Goal: Check status: Check status

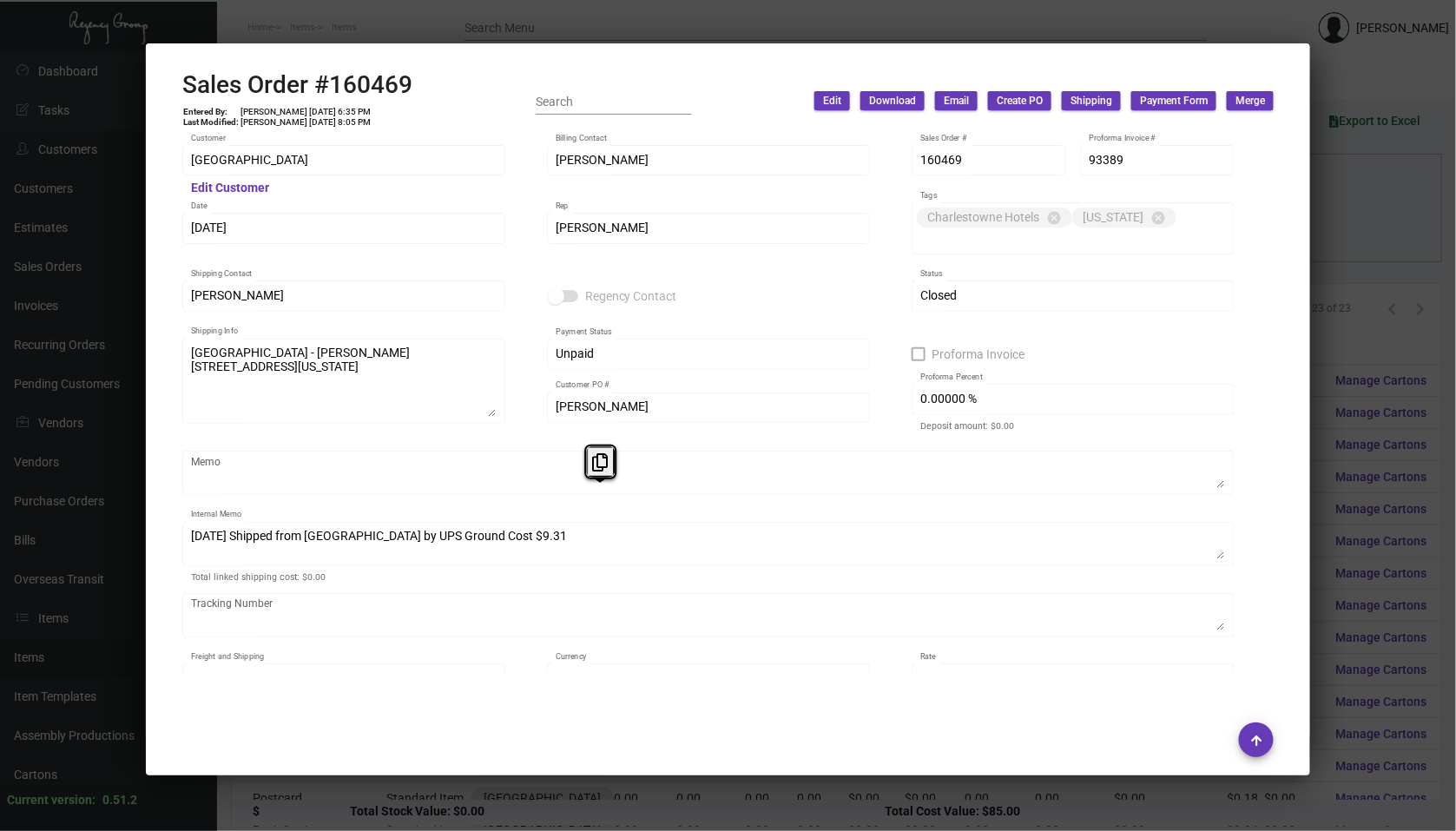
scroll to position [916, 0]
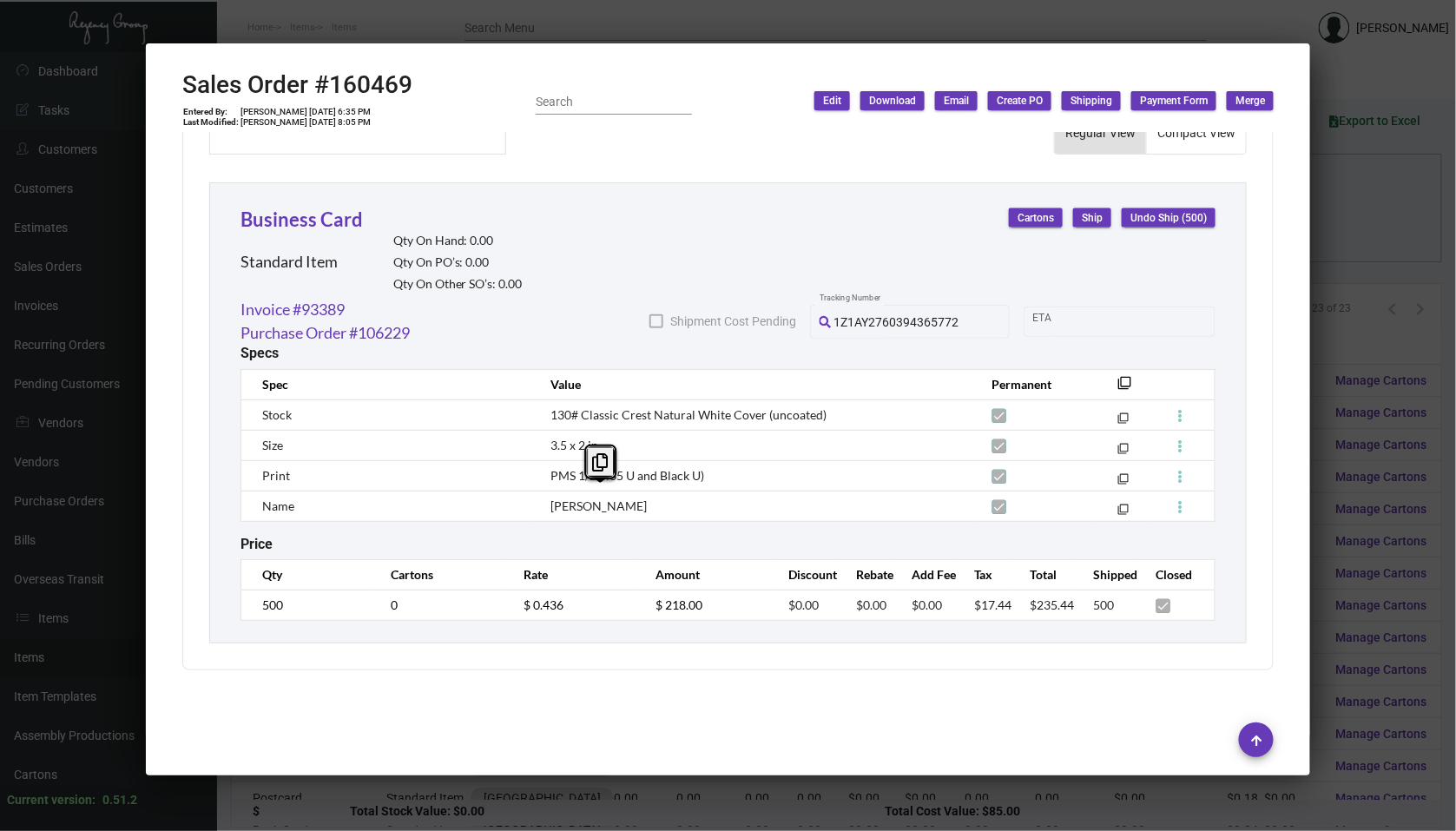
click at [1376, 191] on div at bounding box center [728, 416] width 1456 height 831
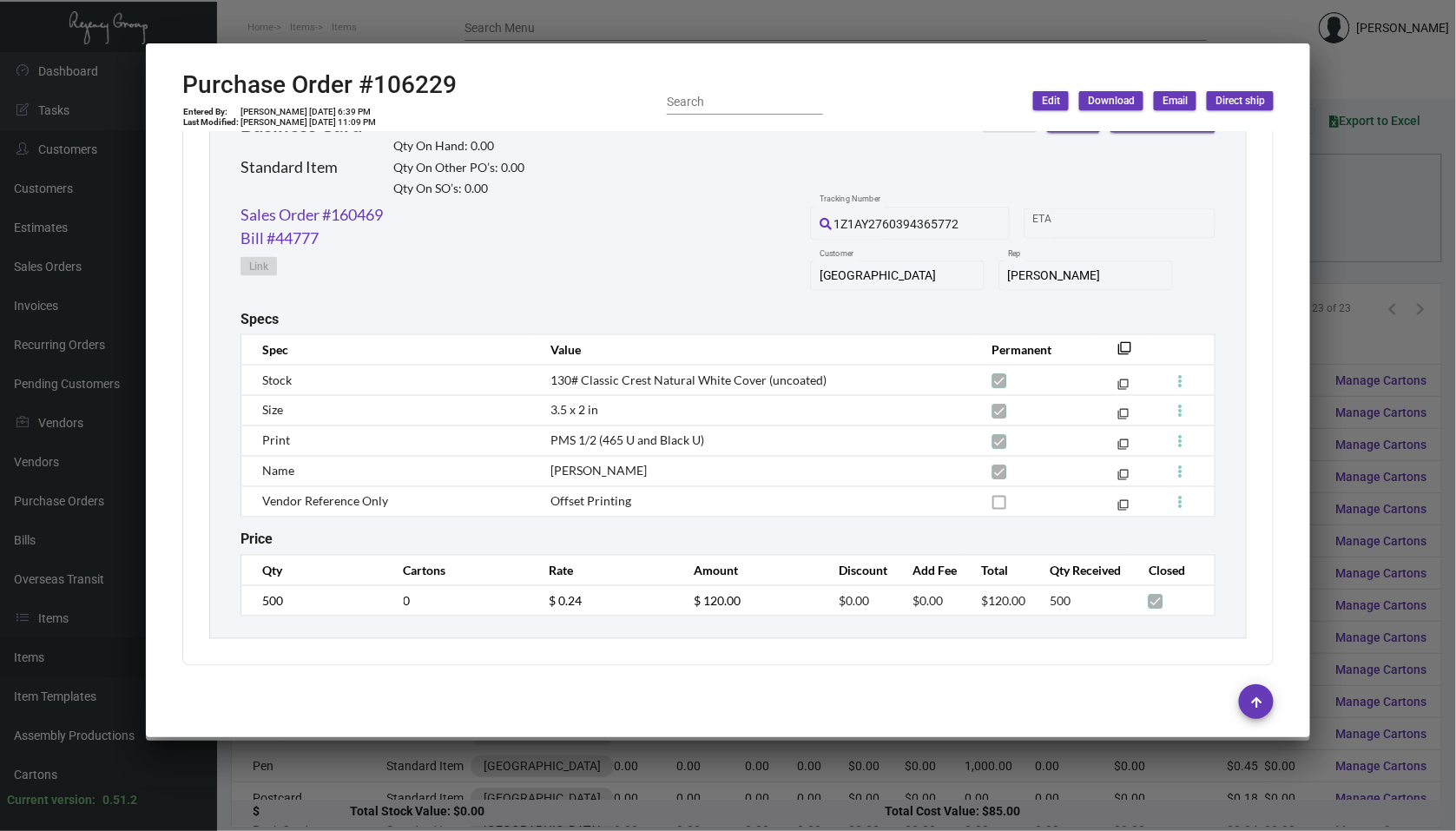
click at [1376, 191] on div at bounding box center [728, 416] width 1456 height 831
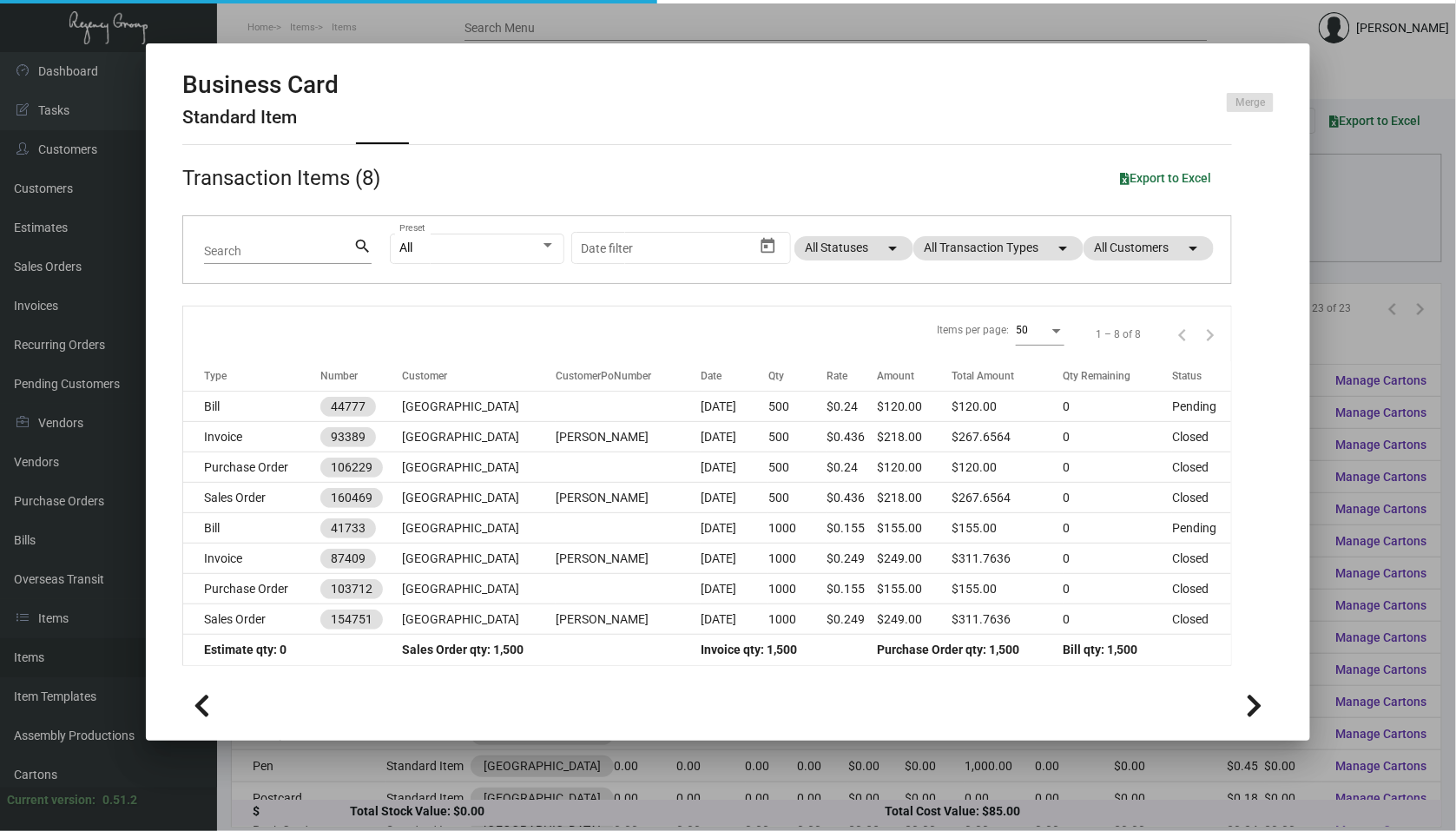
click at [1376, 195] on div at bounding box center [728, 416] width 1456 height 831
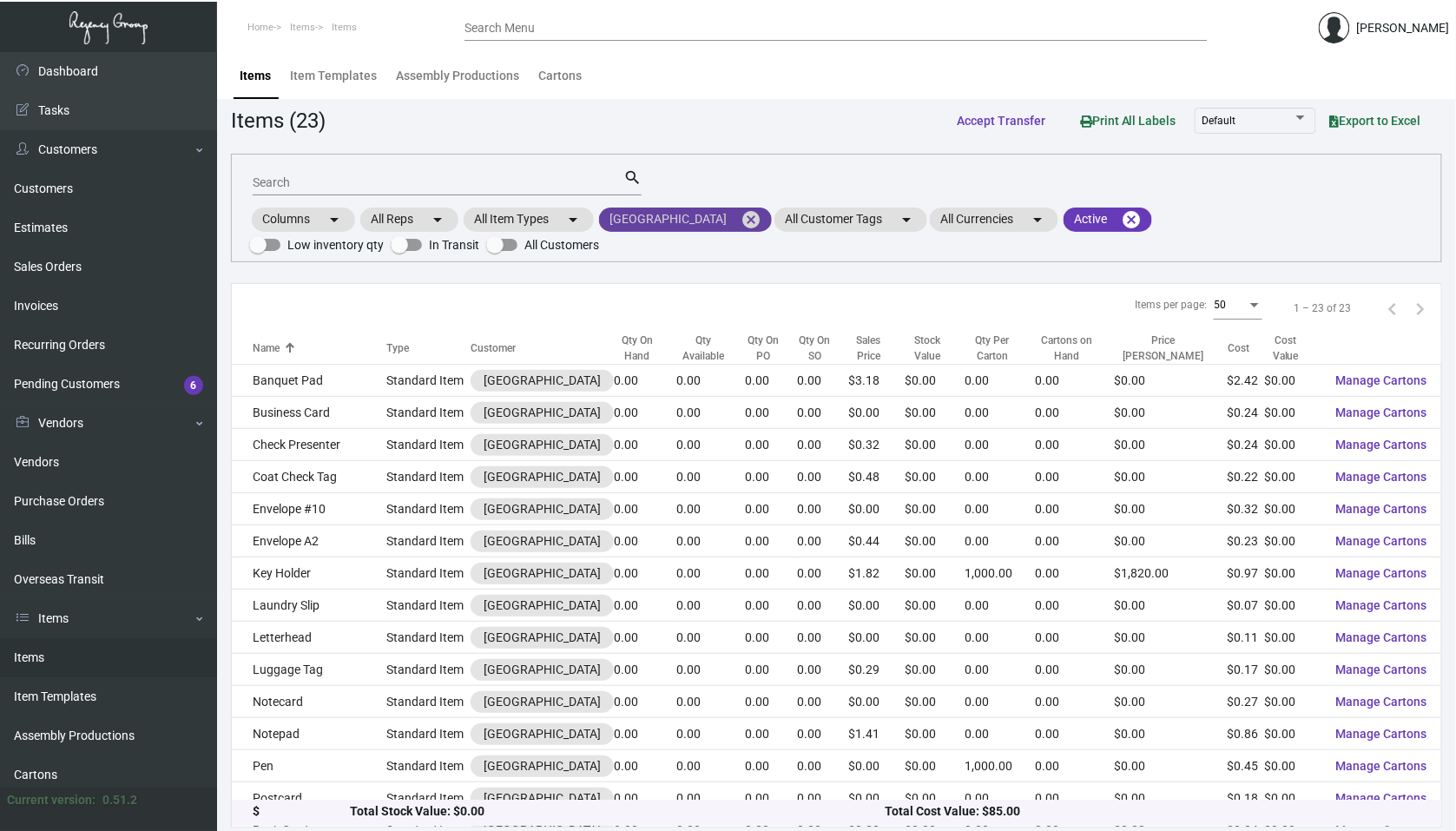
click at [741, 214] on mat-icon "cancel" at bounding box center [751, 220] width 21 height 21
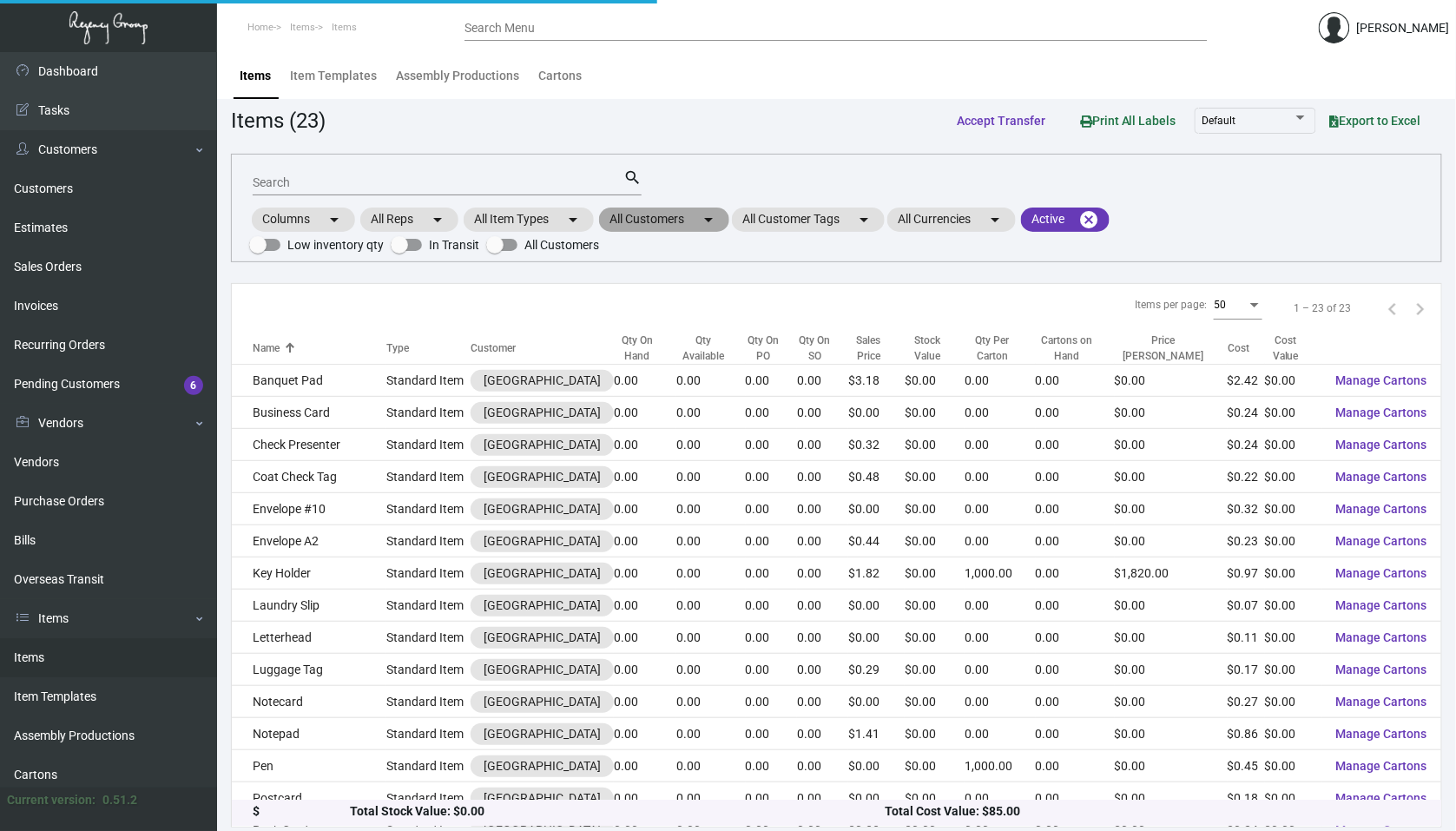
click at [670, 224] on mat-chip "All Customers arrow_drop_down" at bounding box center [664, 219] width 130 height 24
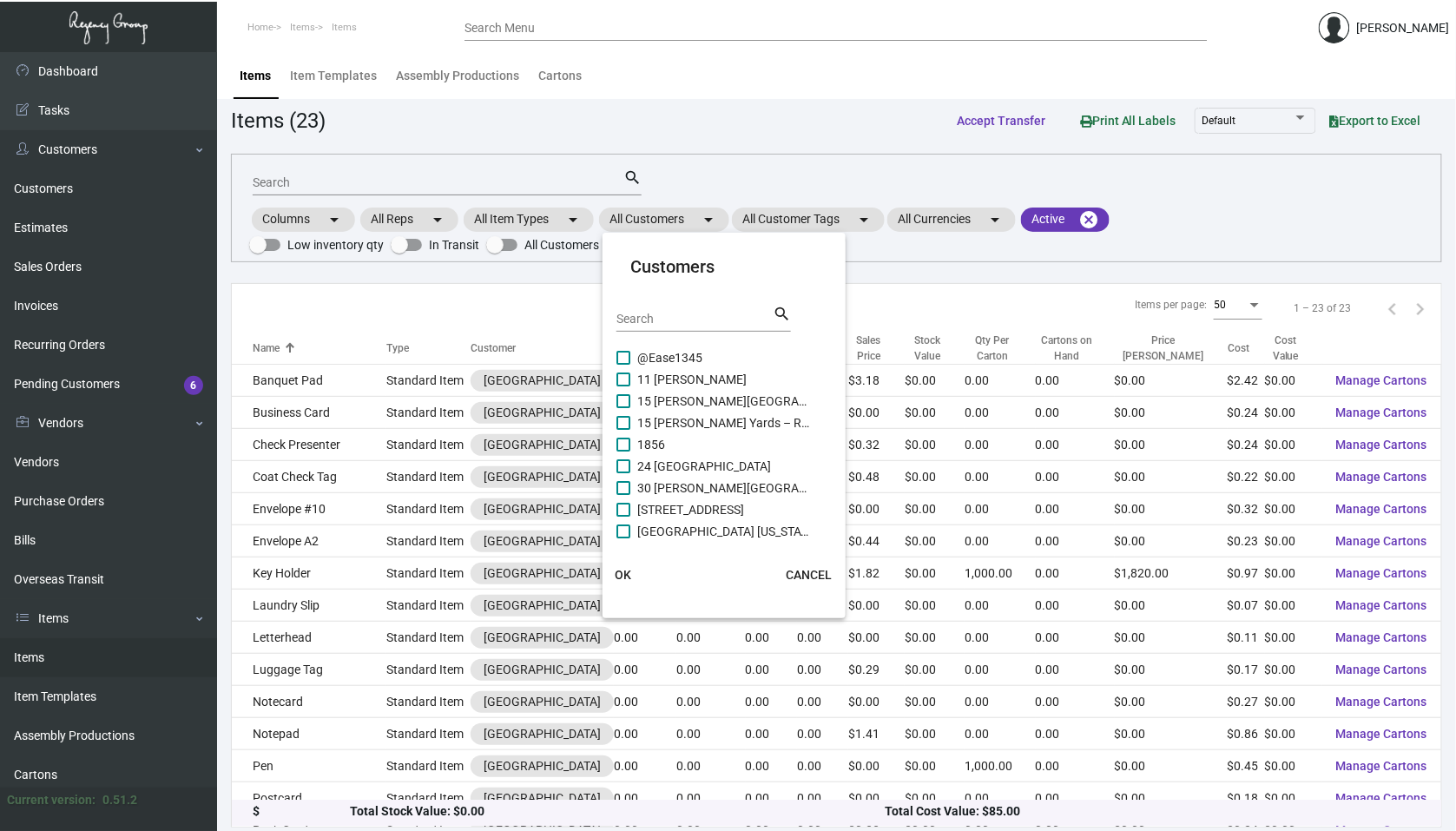
click at [652, 321] on input "Search" at bounding box center [694, 319] width 156 height 14
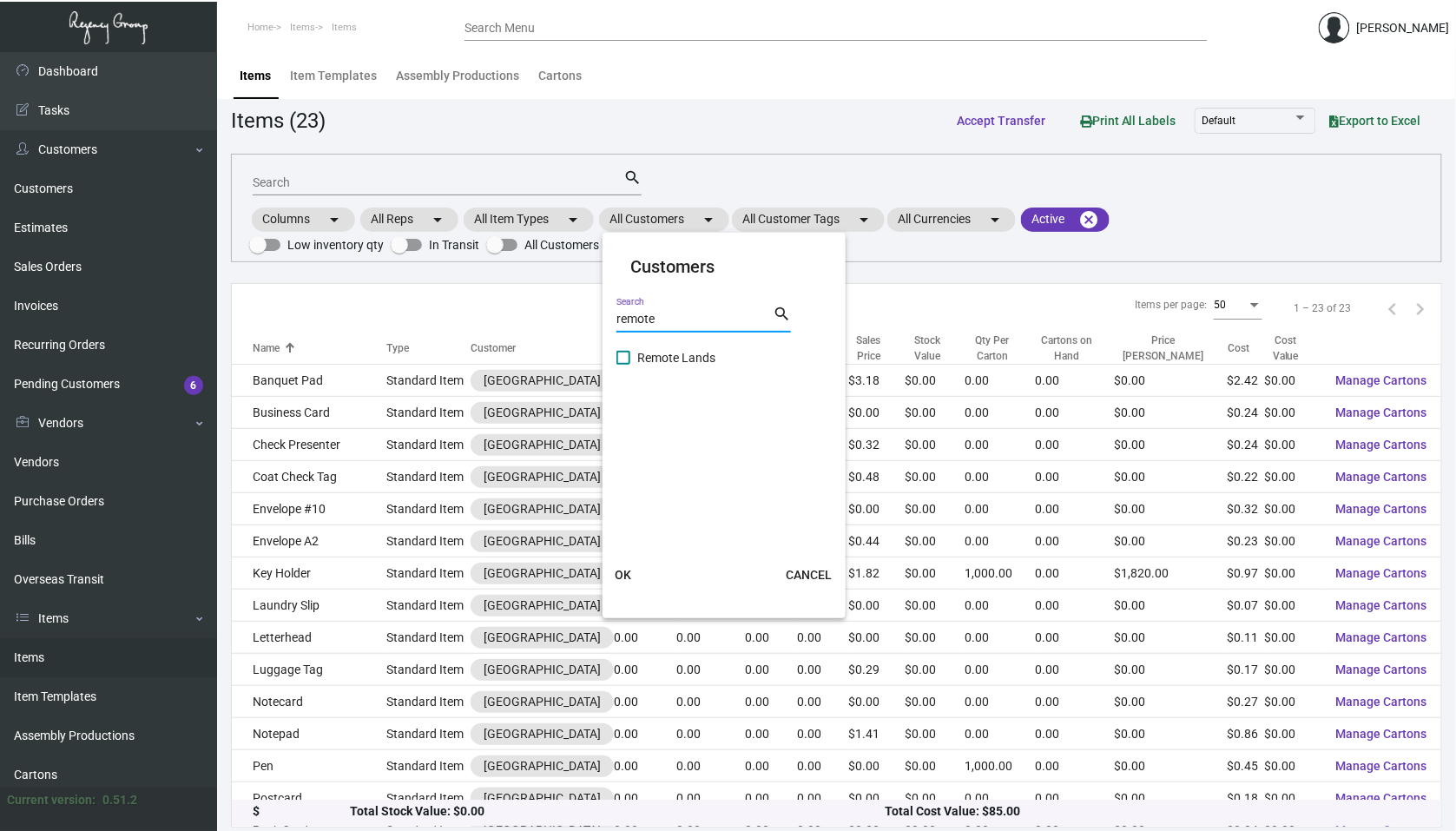
type input "remote"
click at [621, 357] on span at bounding box center [623, 357] width 14 height 14
click at [622, 365] on input "Remote Lands" at bounding box center [622, 365] width 1 height 1
checkbox input "true"
click at [621, 571] on span "OK" at bounding box center [623, 574] width 16 height 14
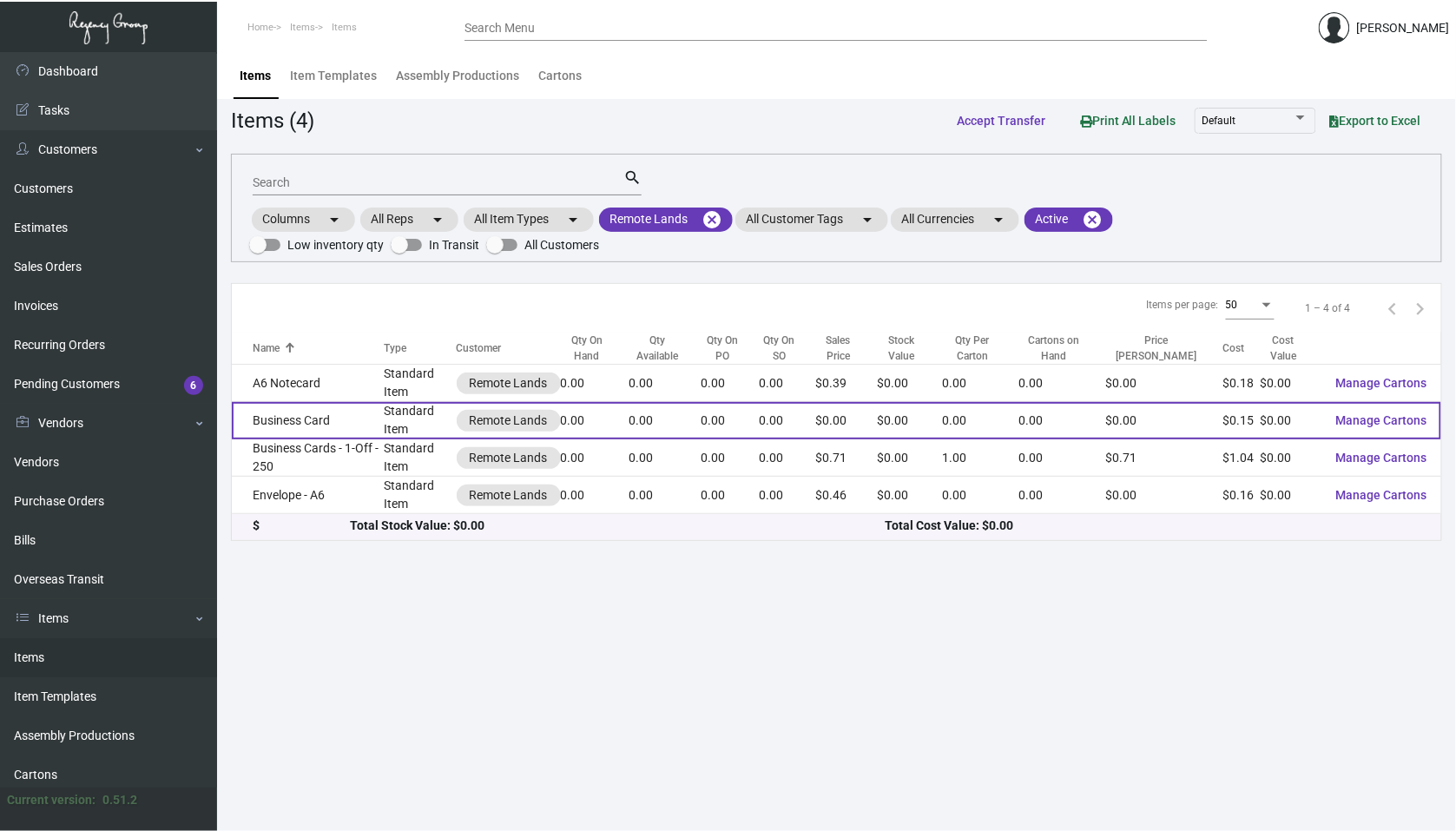
click at [354, 421] on td "Business Card" at bounding box center [307, 420] width 152 height 37
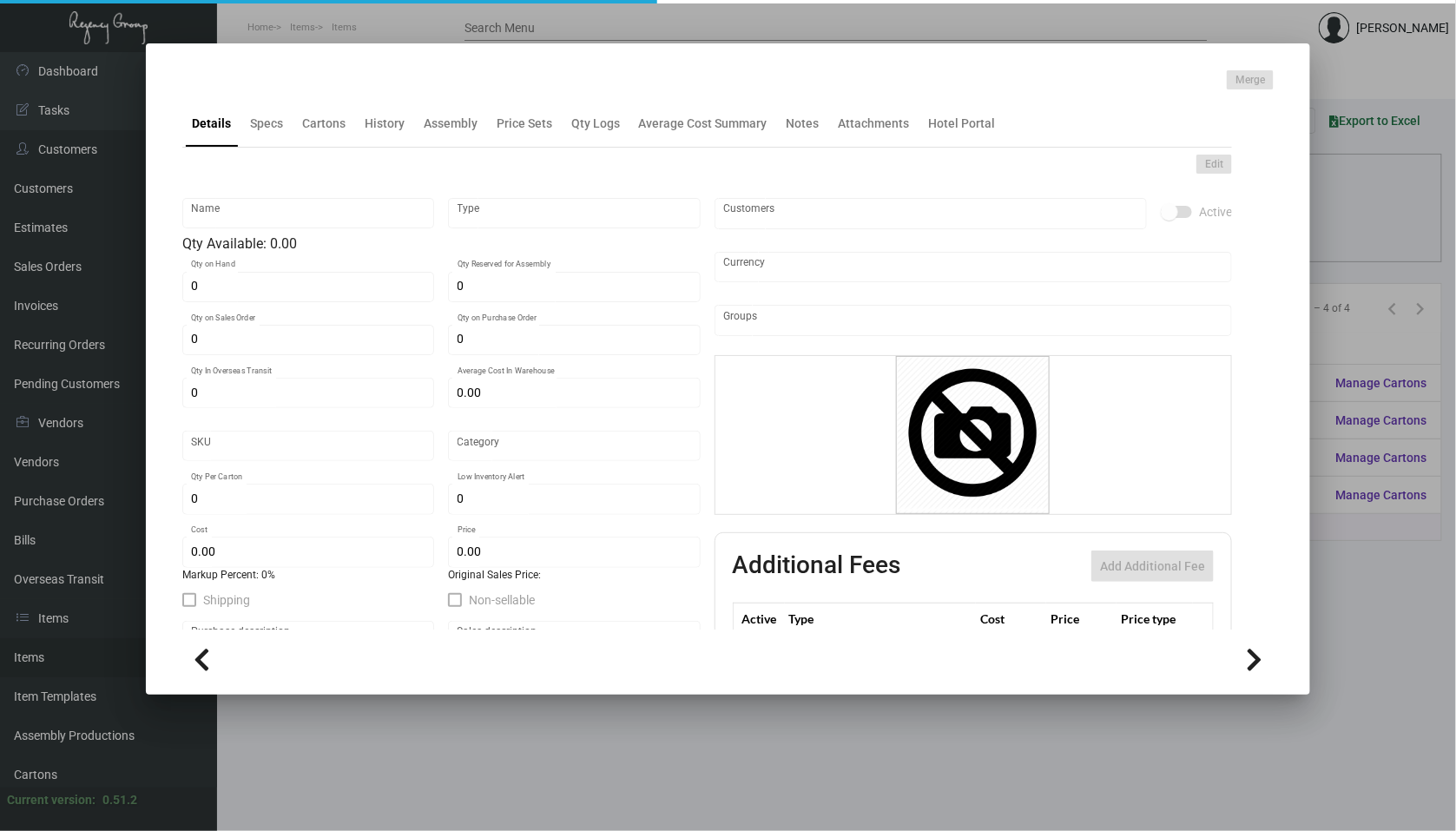
type input "Business Card"
type input "Standard Item"
type input "$ 0.00"
type input "Standard"
type input "$ 0.14615"
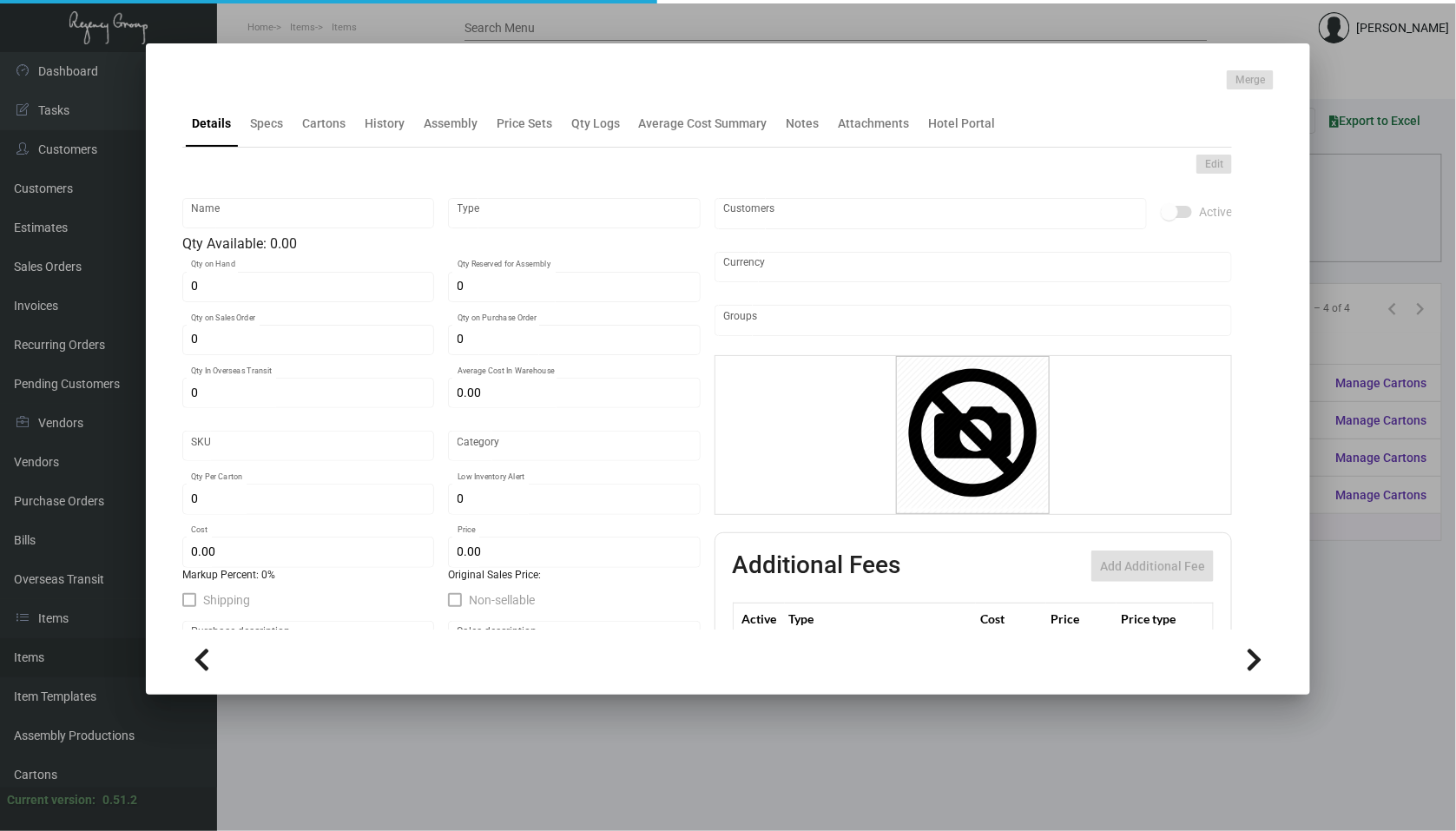
type input "$ 0.00"
checkbox input "true"
type input "United States Dollar $"
click at [370, 131] on div "History" at bounding box center [385, 124] width 40 height 18
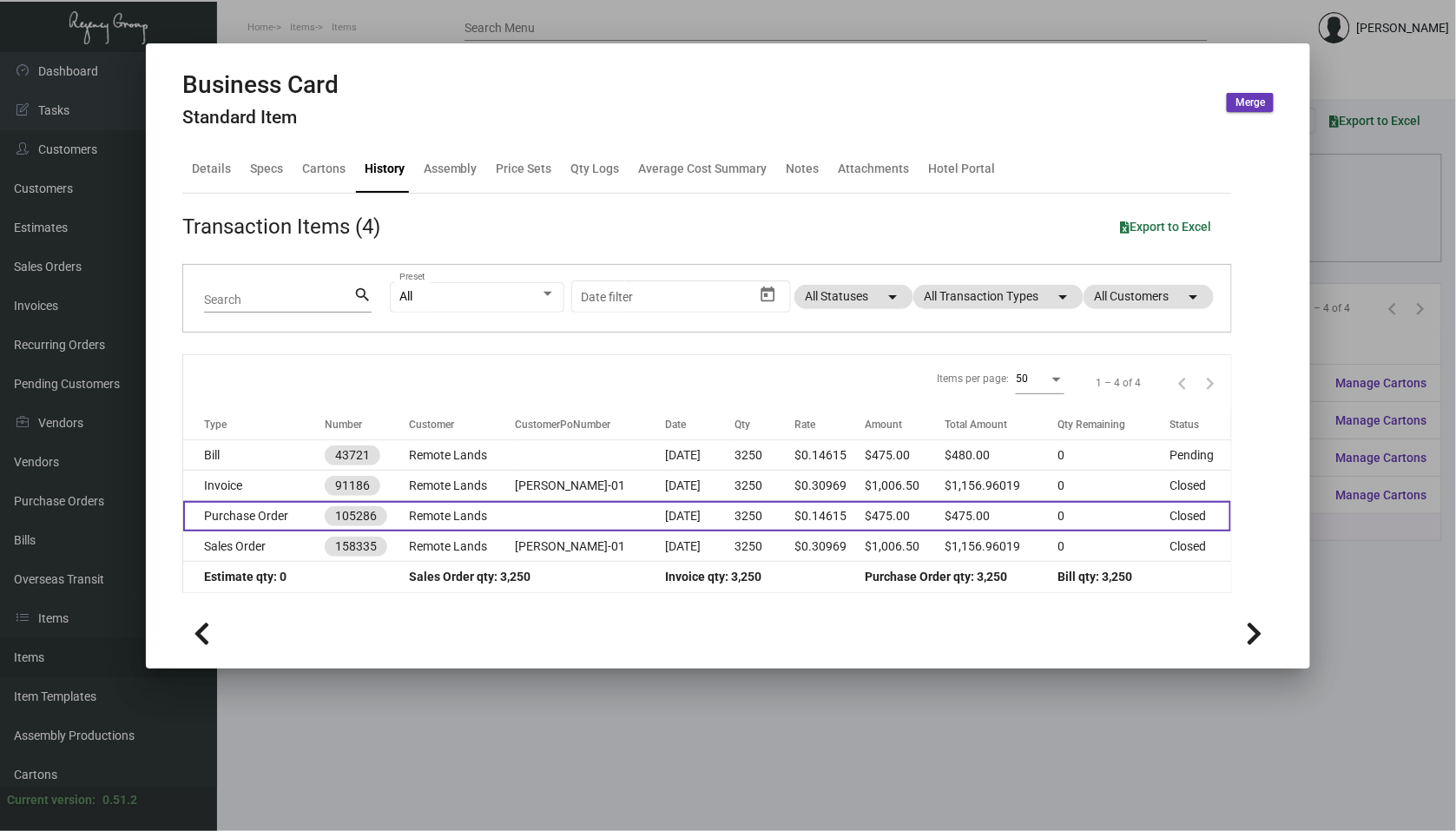
click at [427, 523] on td "Remote Lands" at bounding box center [461, 516] width 106 height 31
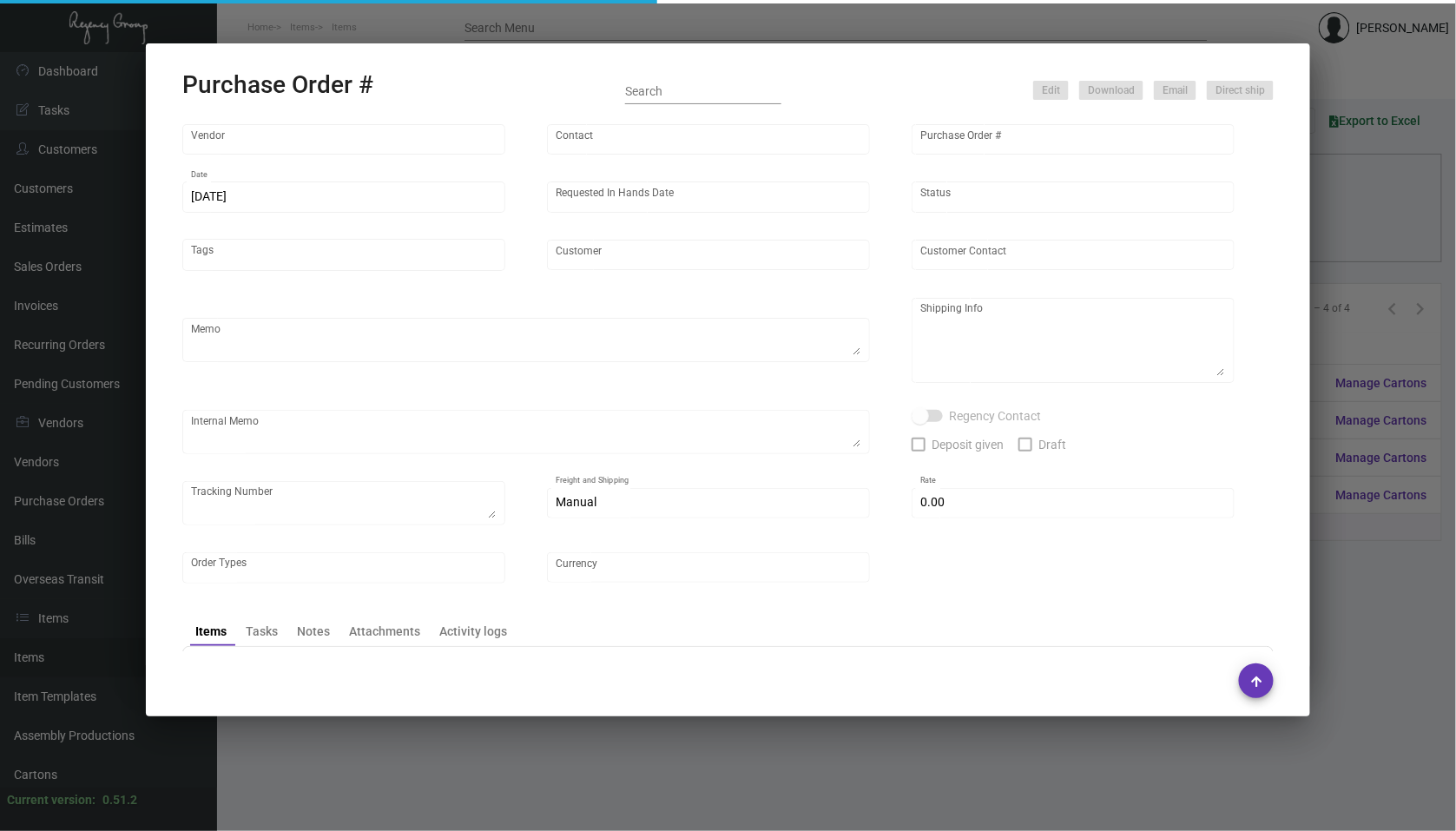
type input "[PERSON_NAME] Printing"
type input "[PERSON_NAME]"
type input "105286"
type input "[DATE]"
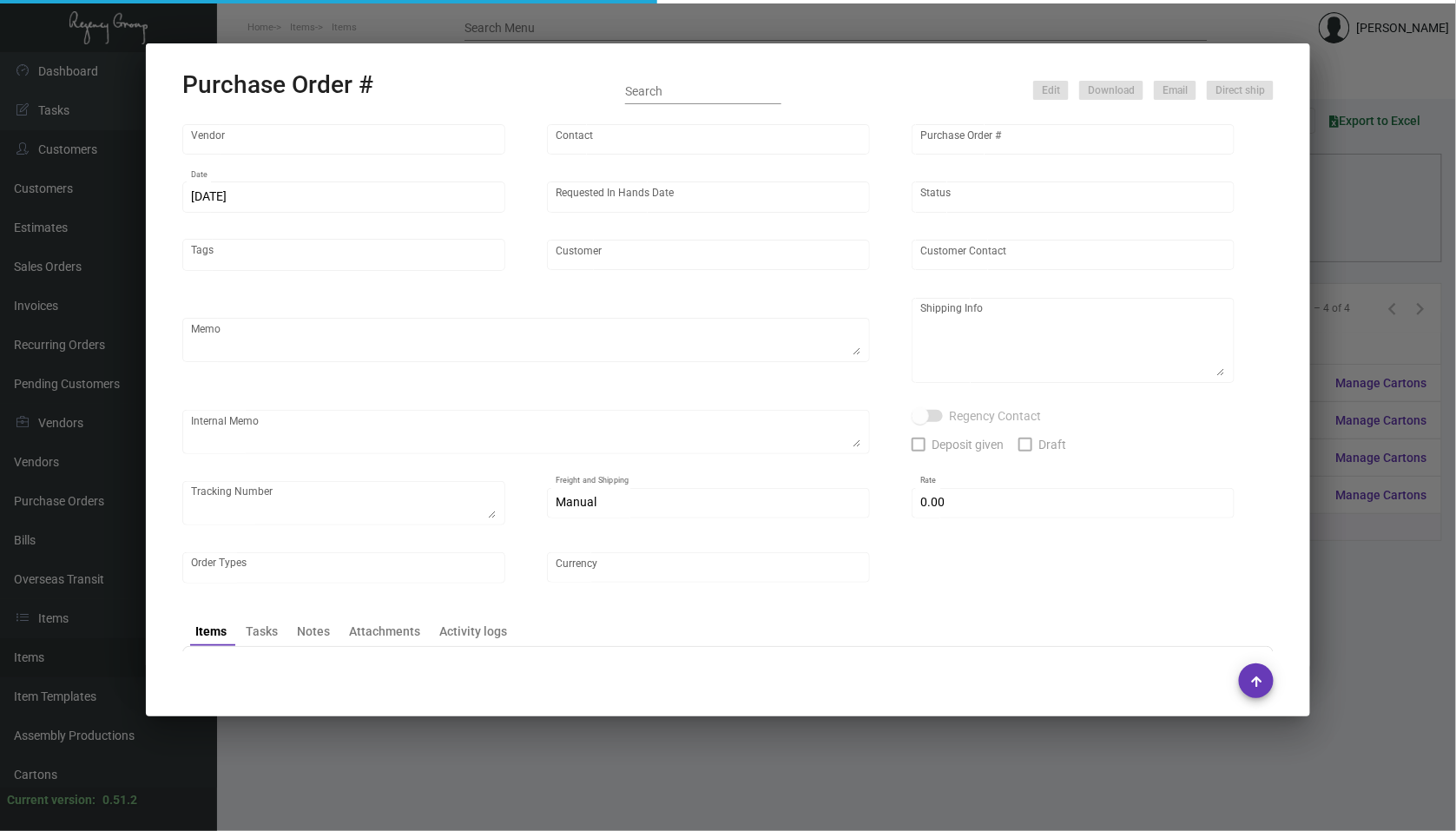
type input "Remote Lands"
type input "[PERSON_NAME]"
type textarea "***ANY PRICE DISCREPANCY MUST BE CALLED OUT PRIOR TO PROCEEDING WITH THIS ORDER…"
type textarea "Remote Lands - [PERSON_NAME] [STREET_ADDRESS][US_STATE]"
type input "$ 0.00"
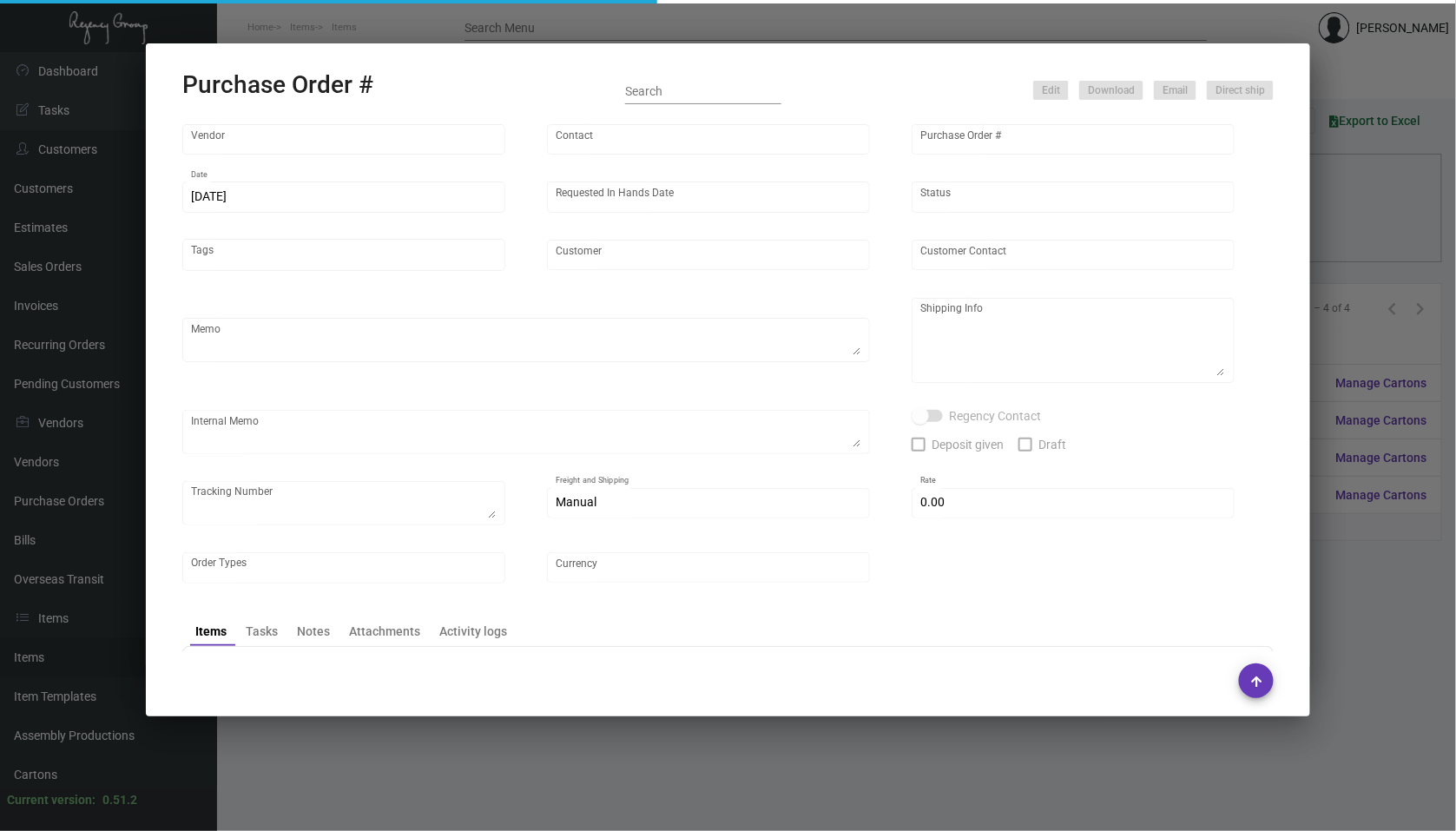
type input "United States Dollar $"
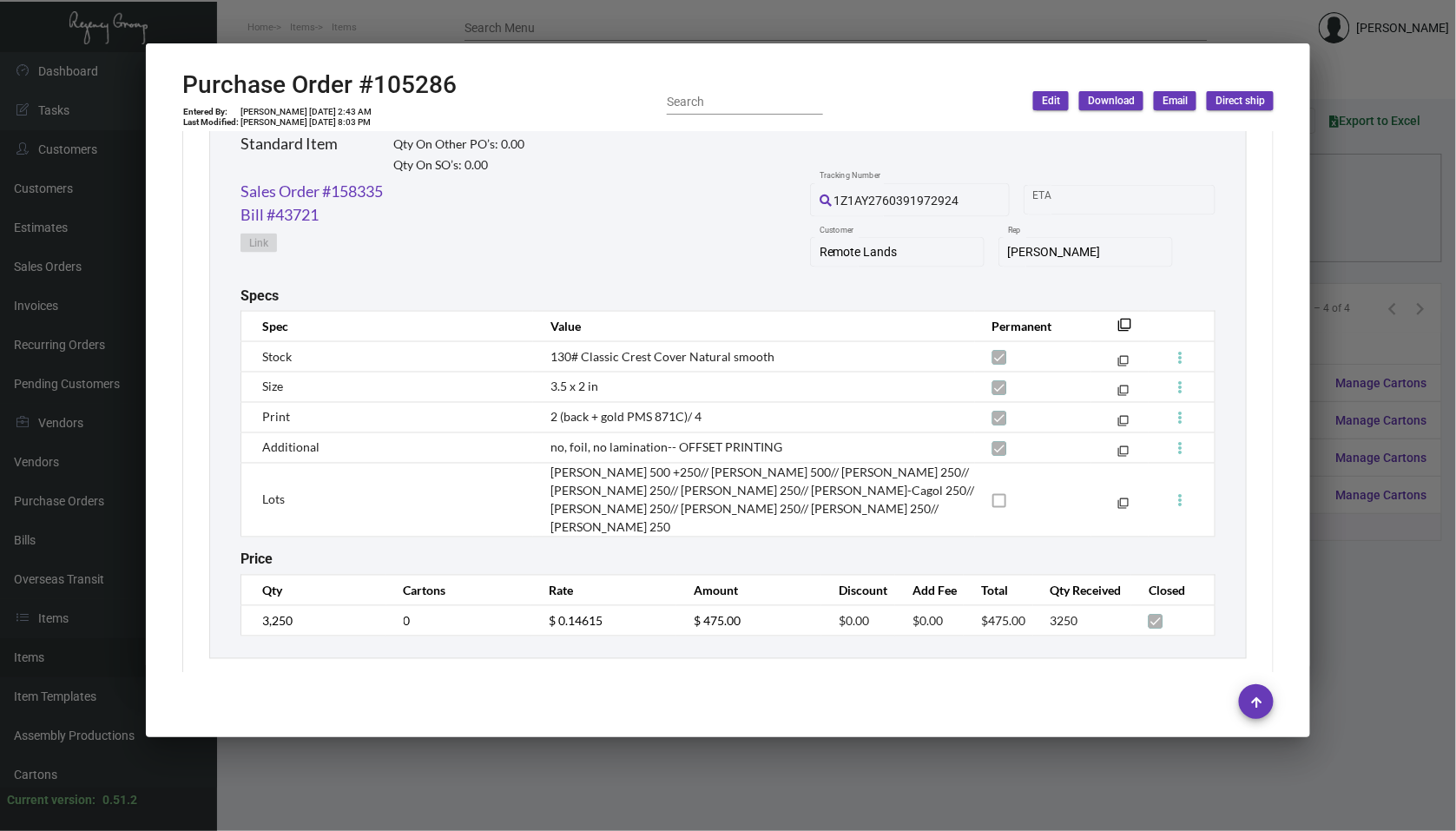
scroll to position [878, 0]
click at [359, 190] on link "Sales Order #158335" at bounding box center [311, 192] width 143 height 23
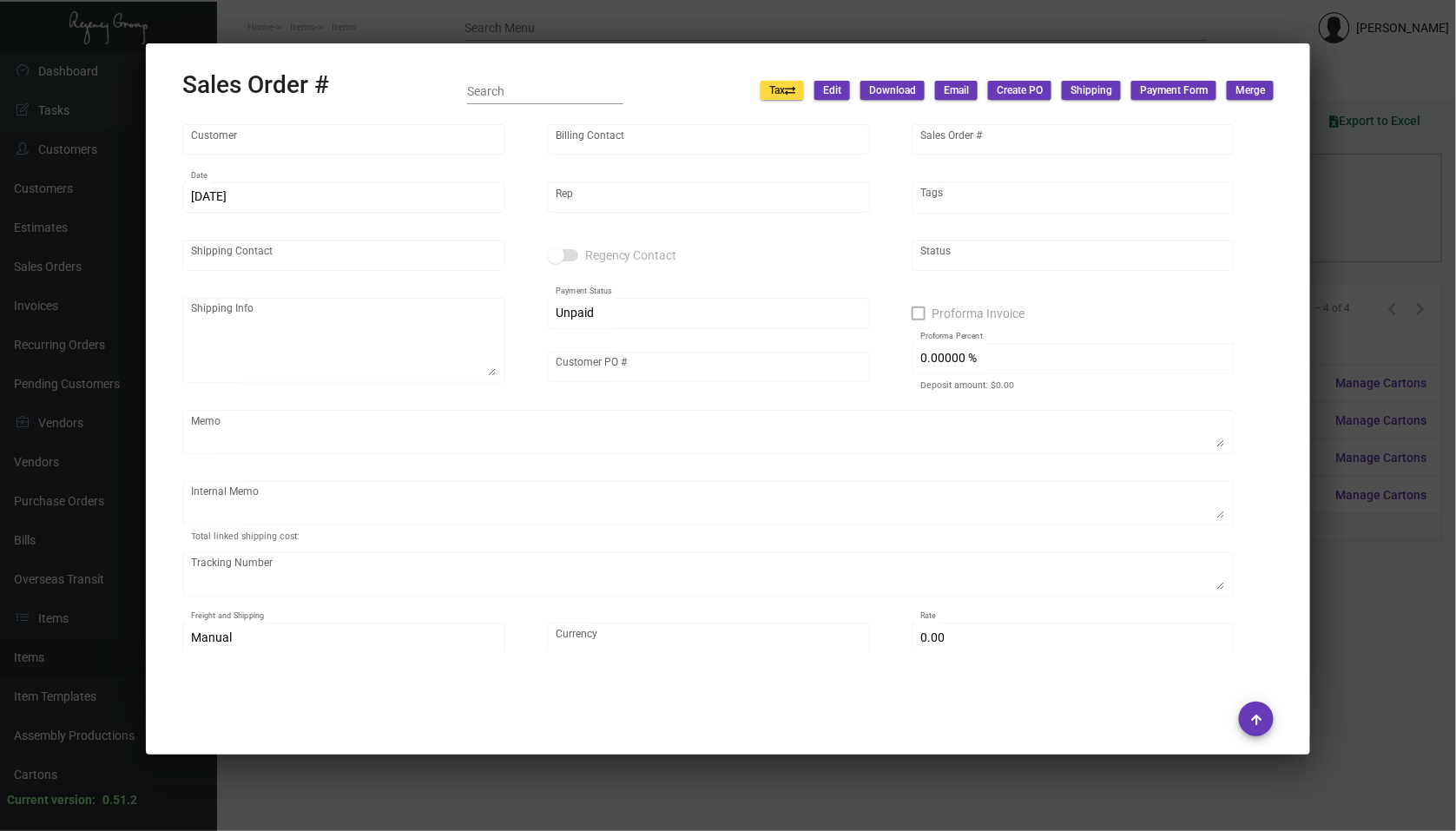
type input "Remote Lands"
type input "[PERSON_NAME]"
type input "158335"
type input "[DATE]"
type input "[PERSON_NAME]"
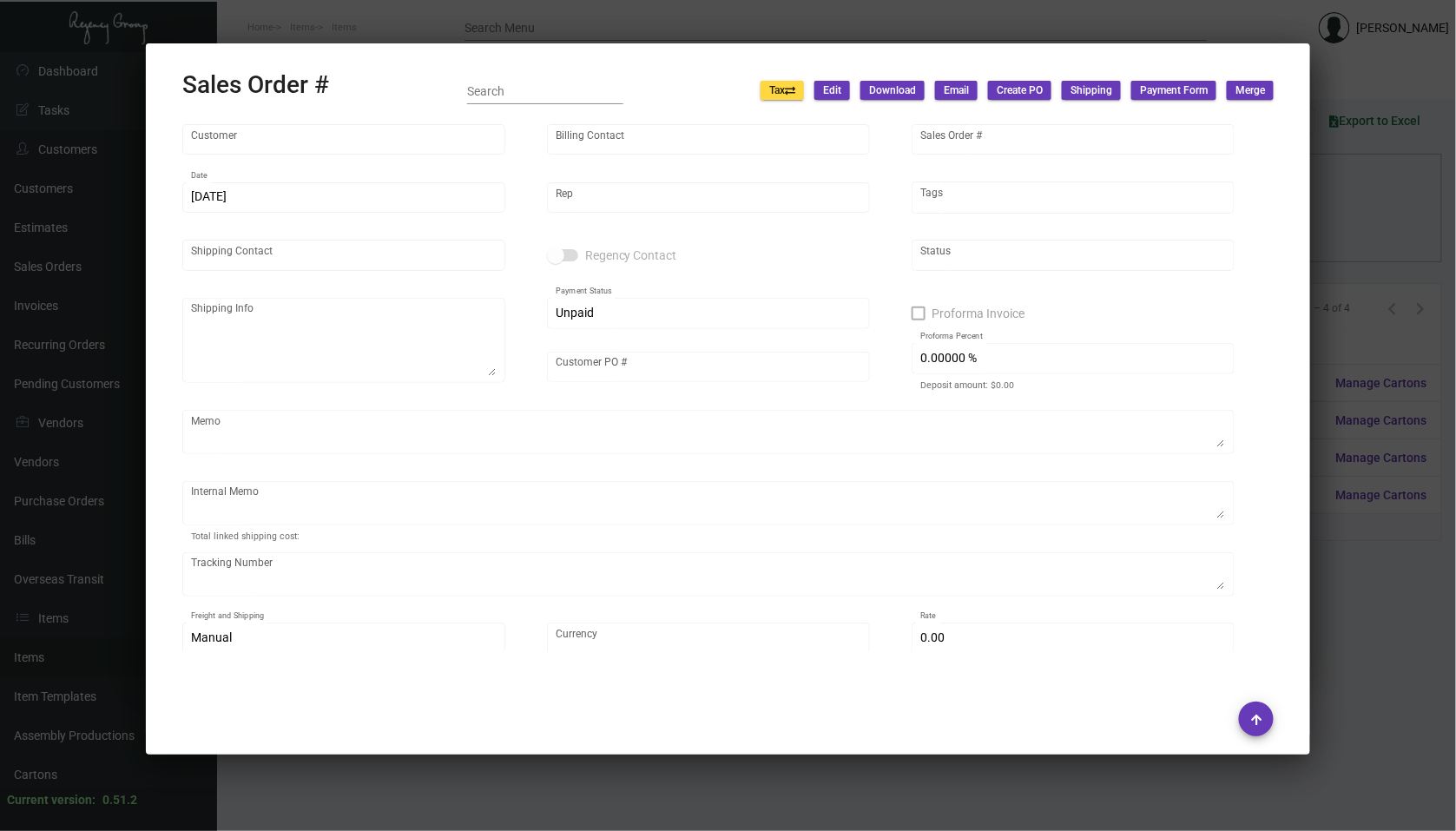
type input "[PERSON_NAME]"
type textarea "Remote Lands - [PERSON_NAME] [STREET_ADDRESS][US_STATE]"
type input "[PERSON_NAME]-01"
type textarea "[DATE] Shipped from [PERSON_NAME] Printing by UPS Ground Cost $11.23"
type input "United States Dollar $"
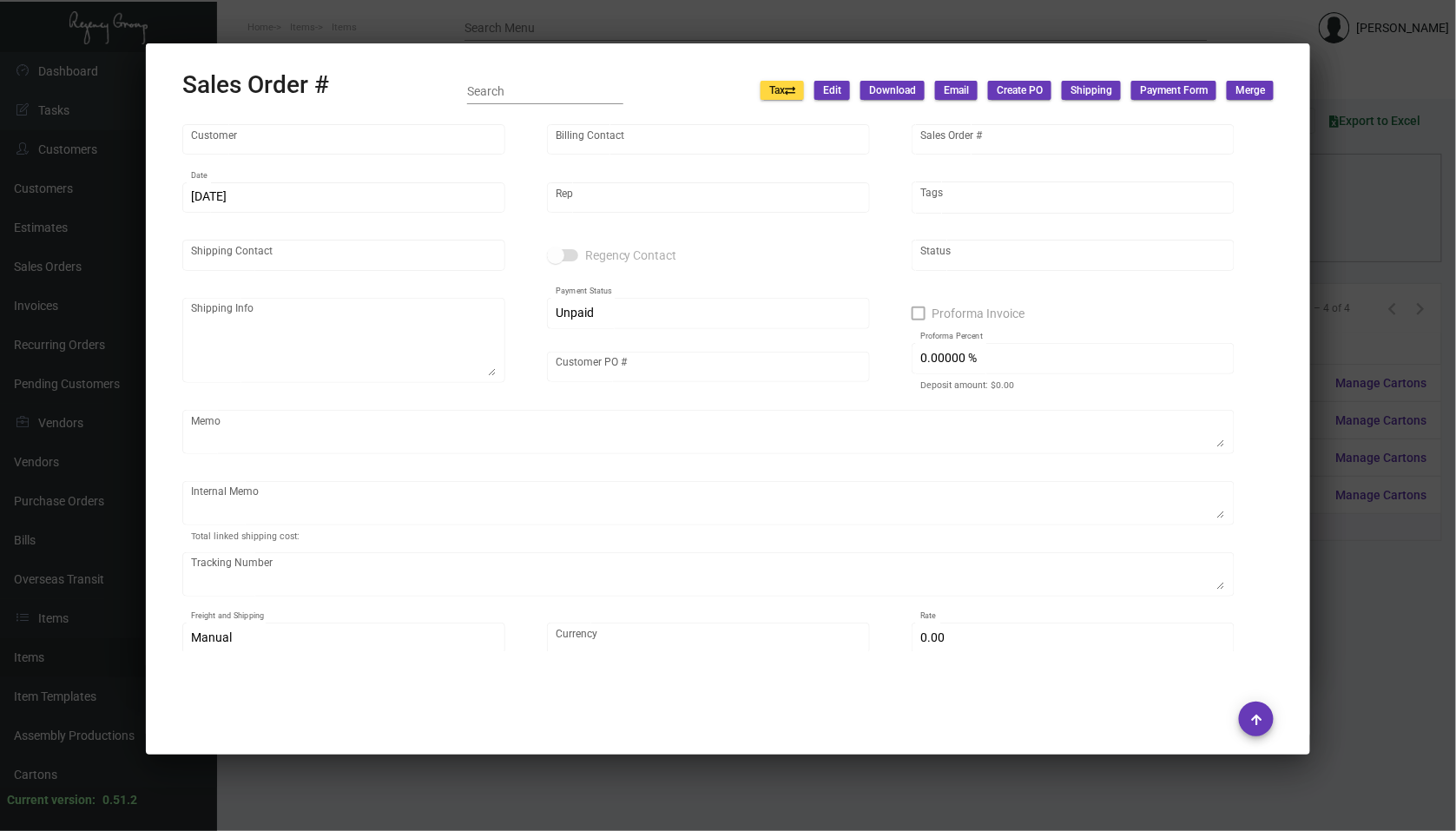
type input "$ 56.15"
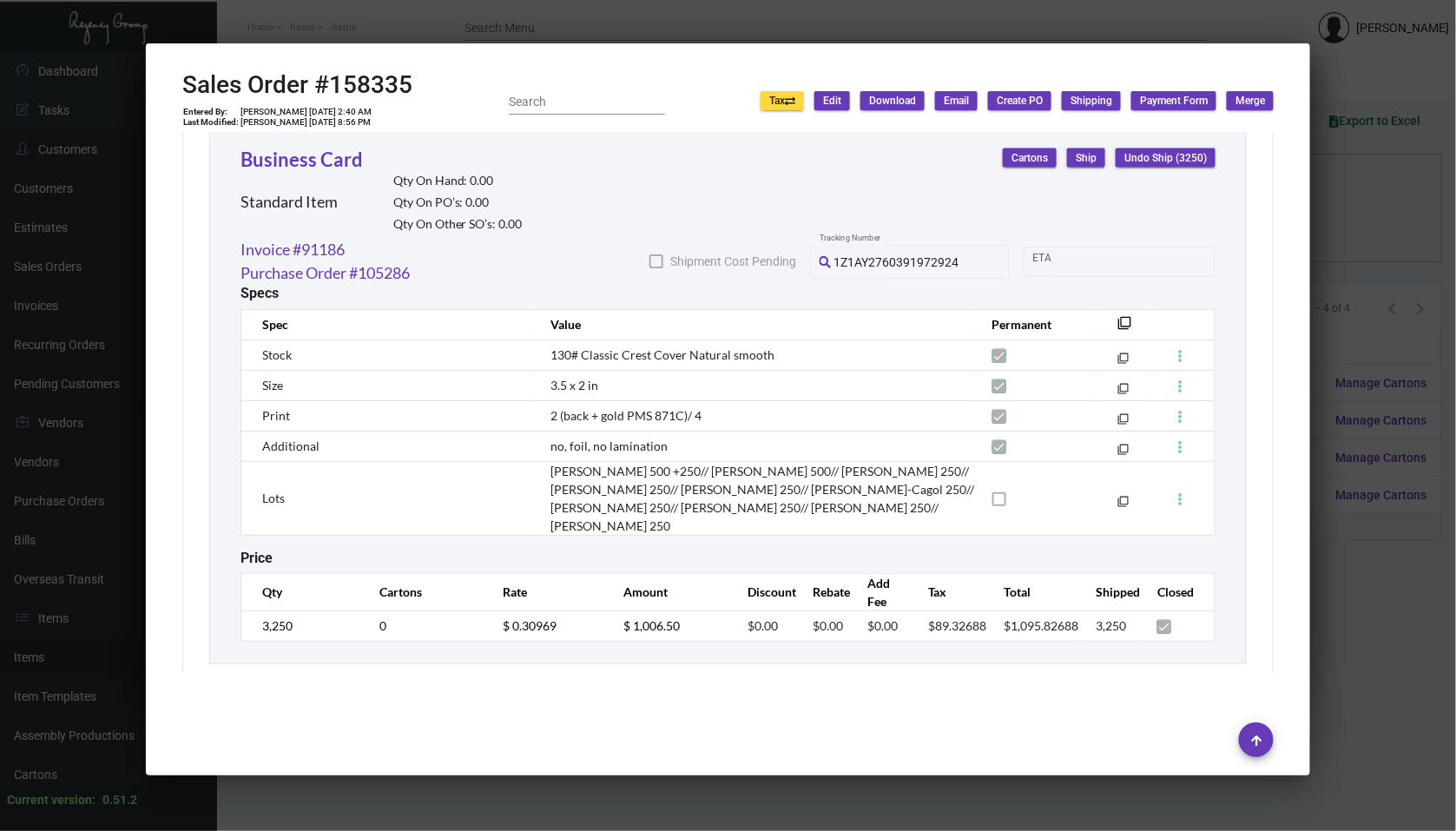
scroll to position [955, 0]
